Goal: Transaction & Acquisition: Purchase product/service

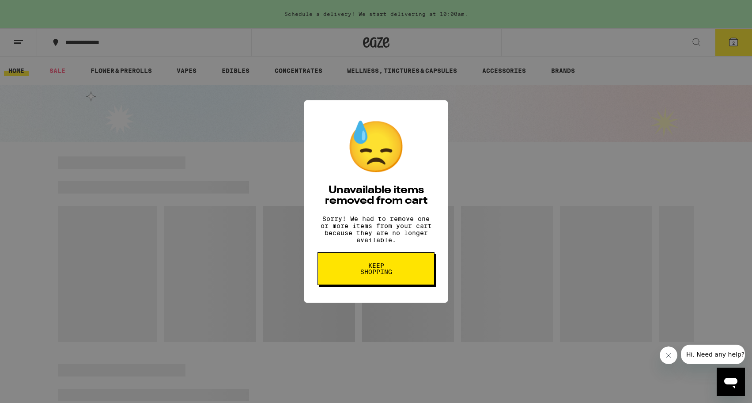
click at [392, 270] on span "Keep Shopping" at bounding box center [375, 268] width 45 height 12
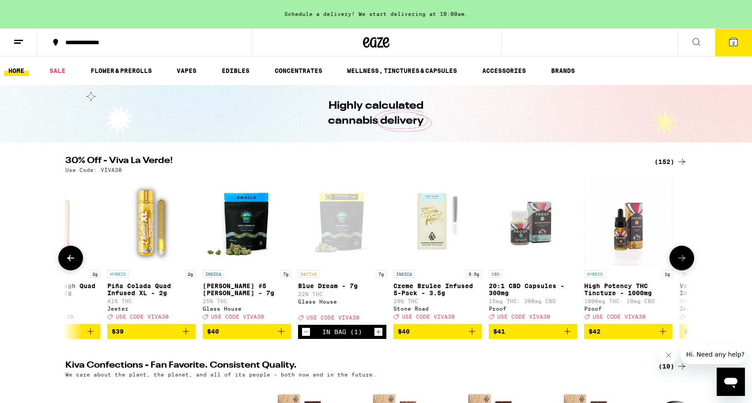
scroll to position [0, 12263]
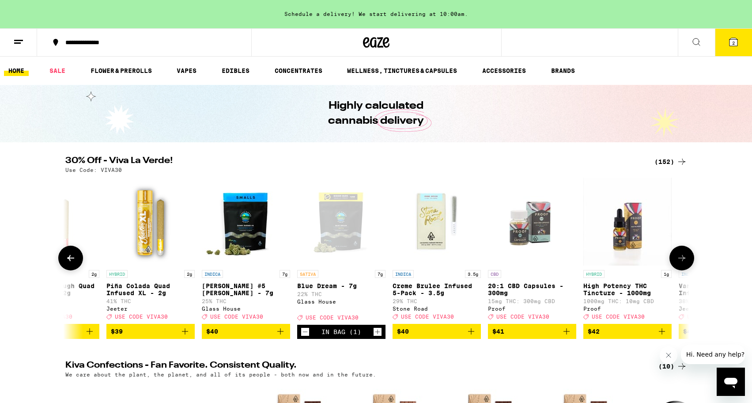
click at [684, 257] on icon at bounding box center [681, 258] width 11 height 11
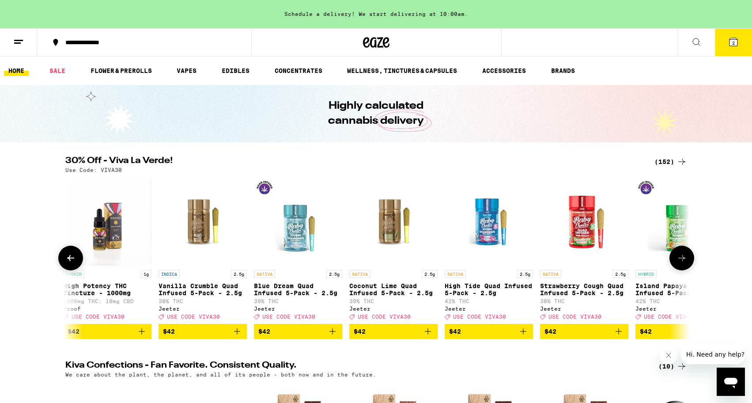
scroll to position [0, 12788]
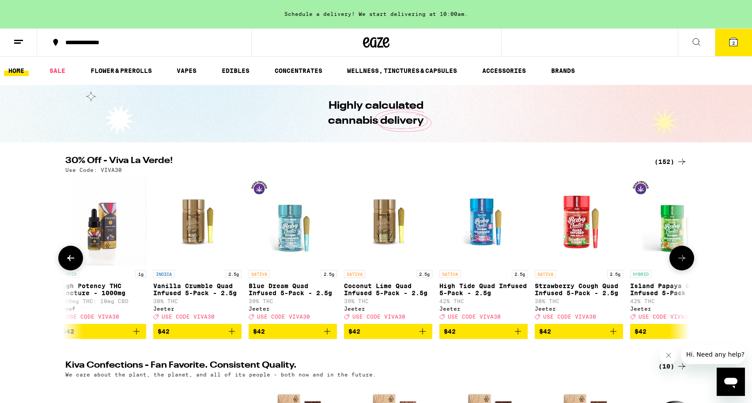
click at [684, 257] on icon at bounding box center [681, 258] width 11 height 11
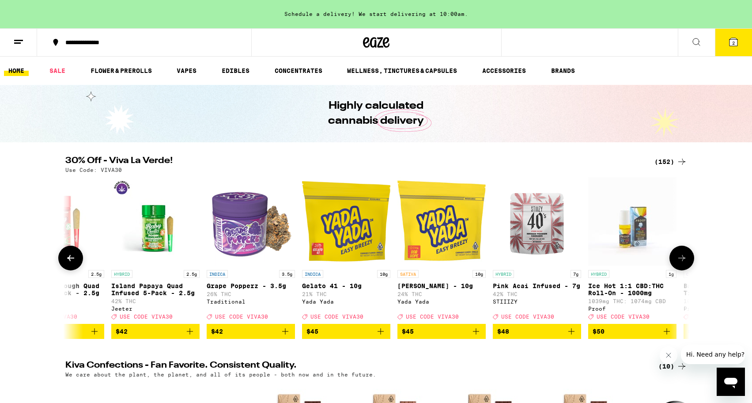
scroll to position [0, 13314]
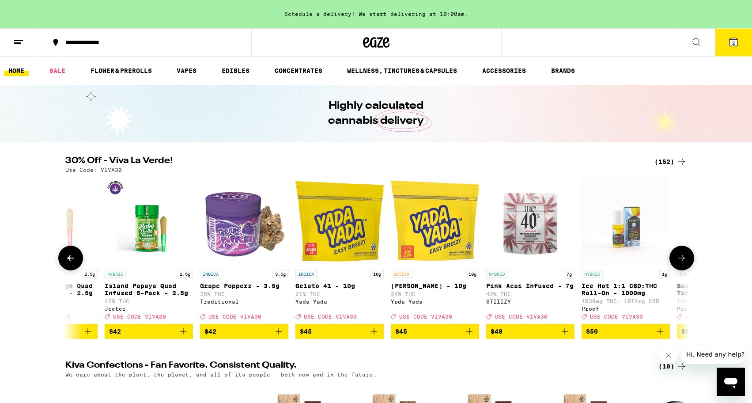
click at [684, 255] on button at bounding box center [681, 258] width 25 height 25
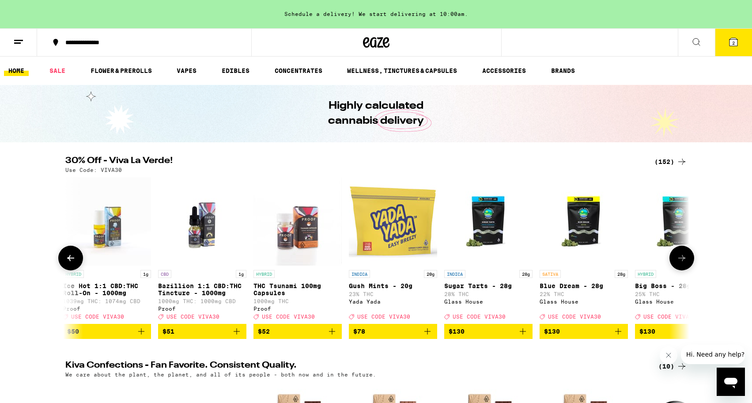
scroll to position [0, 13839]
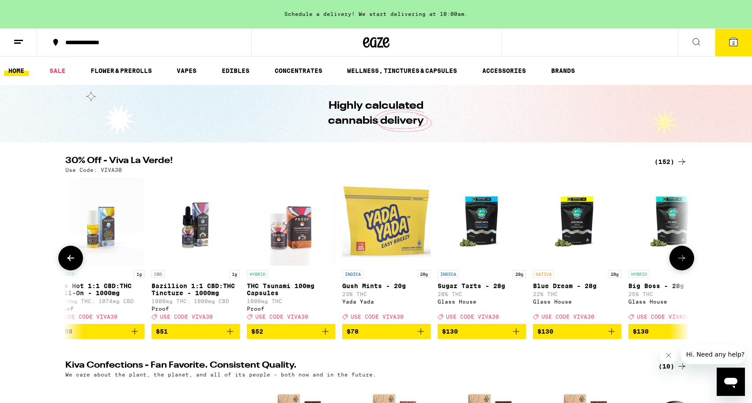
click at [682, 256] on button at bounding box center [681, 258] width 25 height 25
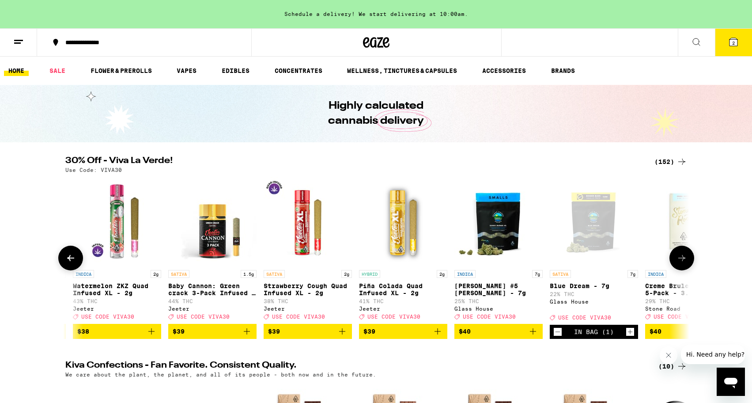
scroll to position [0, 12008]
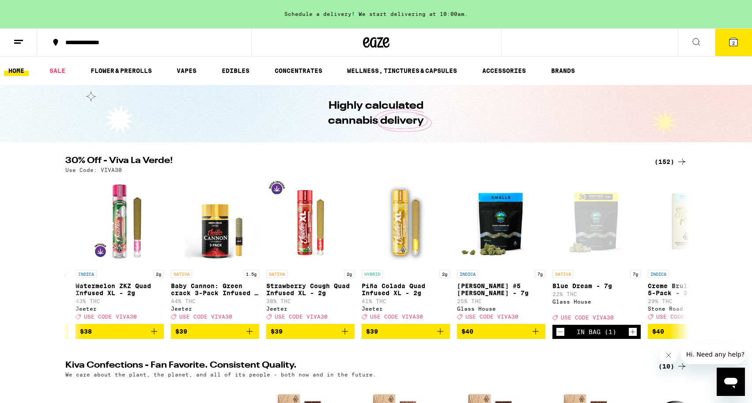
click at [738, 42] on icon at bounding box center [733, 42] width 11 height 11
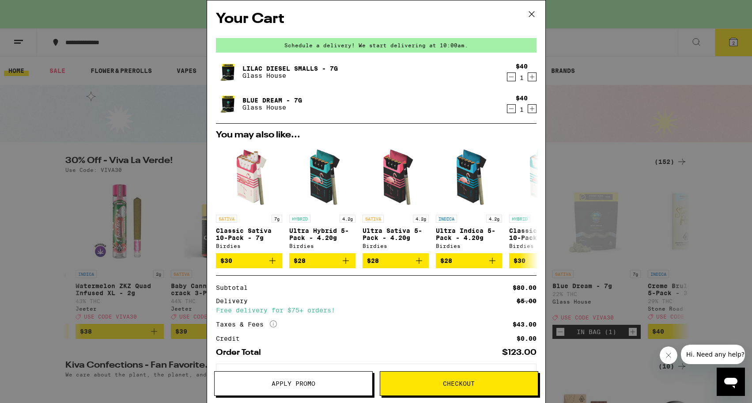
click at [278, 68] on link "Lilac Diesel Smalls - 7g" at bounding box center [289, 68] width 95 height 7
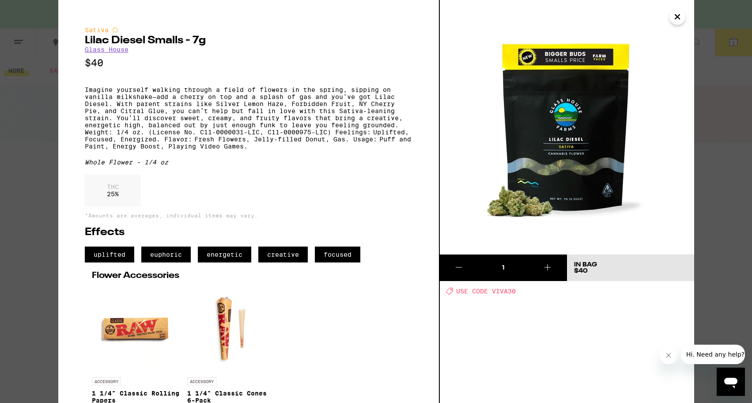
click at [675, 15] on icon "Close" at bounding box center [677, 17] width 4 height 4
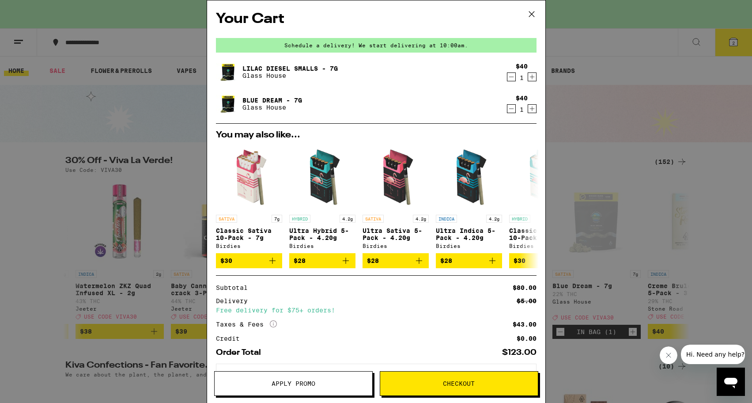
click at [510, 108] on icon "Decrement" at bounding box center [511, 108] width 8 height 11
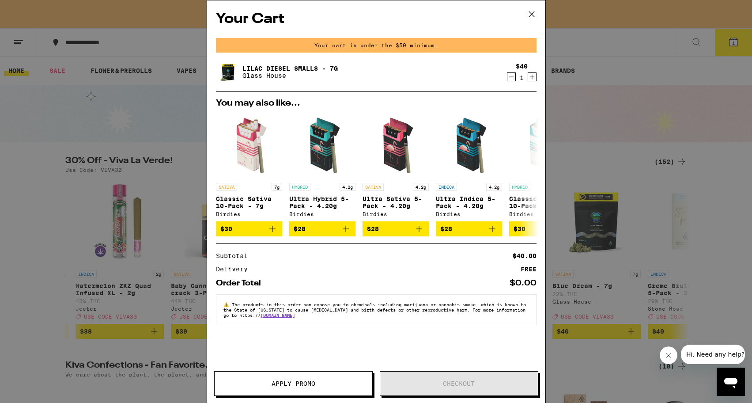
click at [511, 78] on icon "Decrement" at bounding box center [511, 77] width 8 height 11
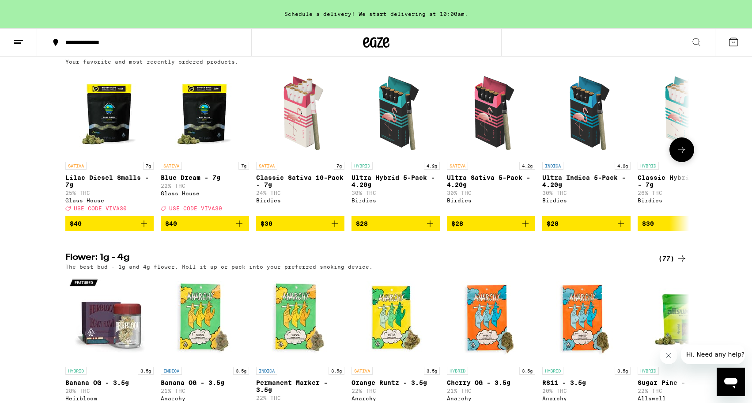
scroll to position [510, 0]
